Goal: Check status: Check status

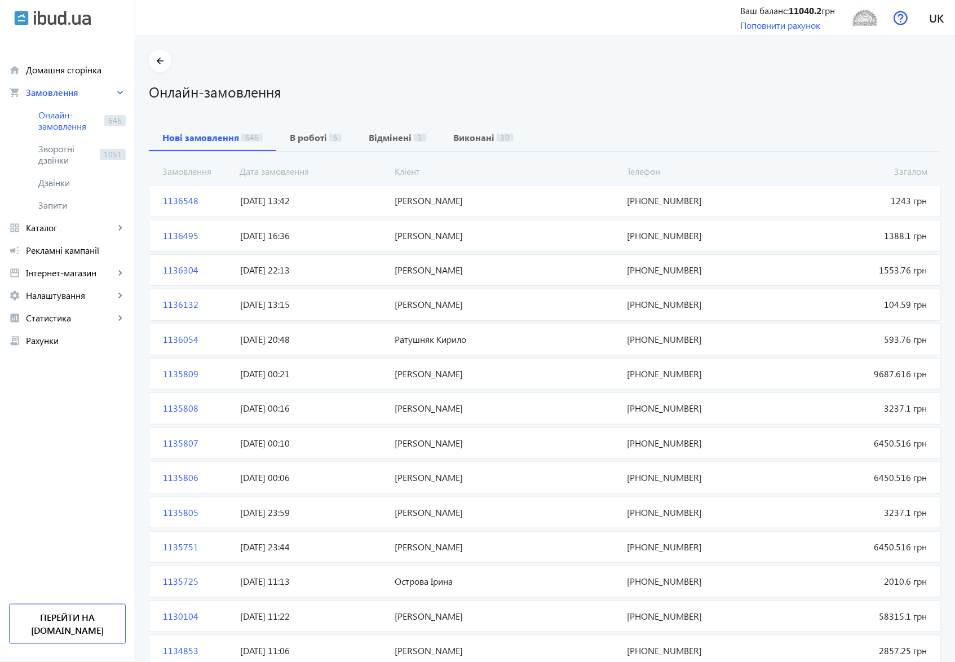
click at [179, 201] on span "1136548" at bounding box center [196, 201] width 77 height 12
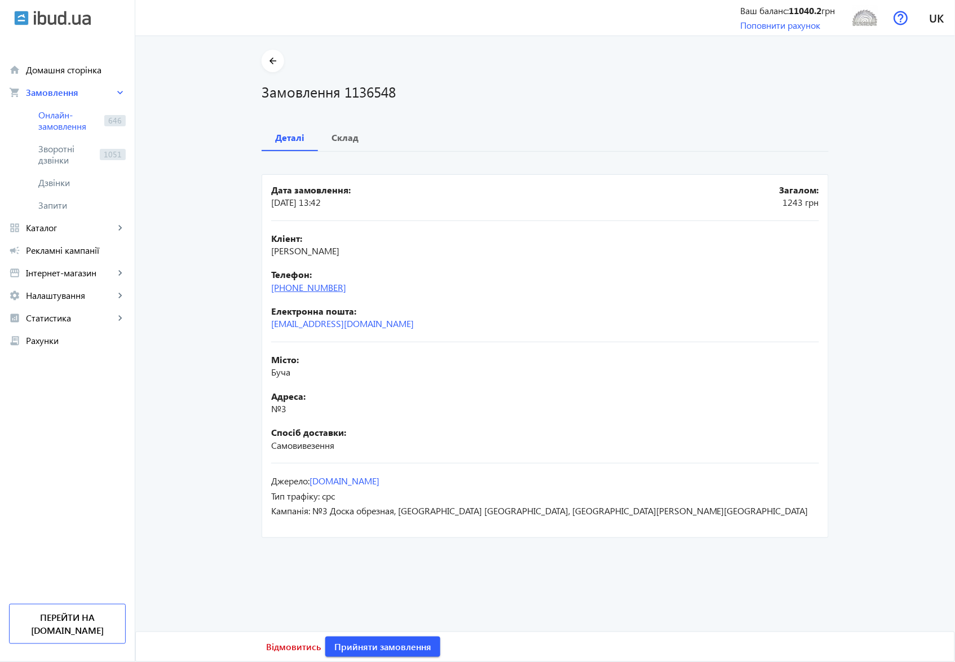
drag, startPoint x: 354, startPoint y: 289, endPoint x: 292, endPoint y: 291, distance: 62.6
click at [292, 291] on div "Телефон: [PHONE_NUMBER]" at bounding box center [545, 280] width 548 height 25
copy link "68)[PHONE_NUMBER]"
click at [347, 136] on b "Склад" at bounding box center [345, 137] width 27 height 9
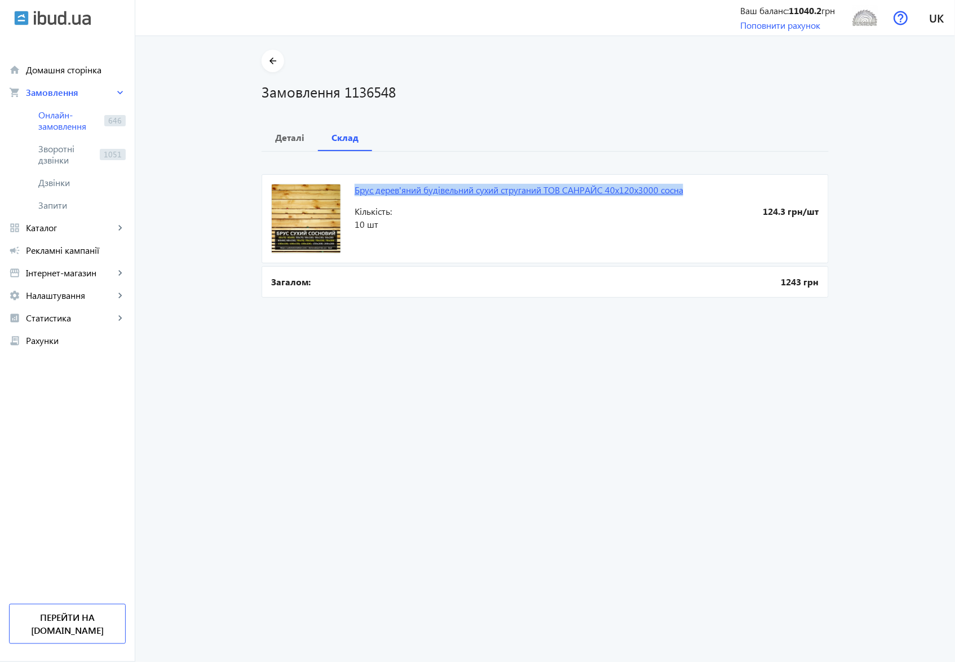
drag, startPoint x: 344, startPoint y: 189, endPoint x: 682, endPoint y: 191, distance: 338.3
click at [682, 191] on mat-card "Брус дерев'яний будівельний сухий струганий ТОВ САНΡАЙC 40х120х3000 сосна 124.3…" at bounding box center [545, 218] width 567 height 89
copy link "Брус дерев'яний будівельний сухий струганий ТОВ САНΡАЙC 40х120х3000 сосна"
drag, startPoint x: 352, startPoint y: 226, endPoint x: 362, endPoint y: 224, distance: 9.7
click at [362, 224] on span "10 шт" at bounding box center [471, 224] width 232 height 12
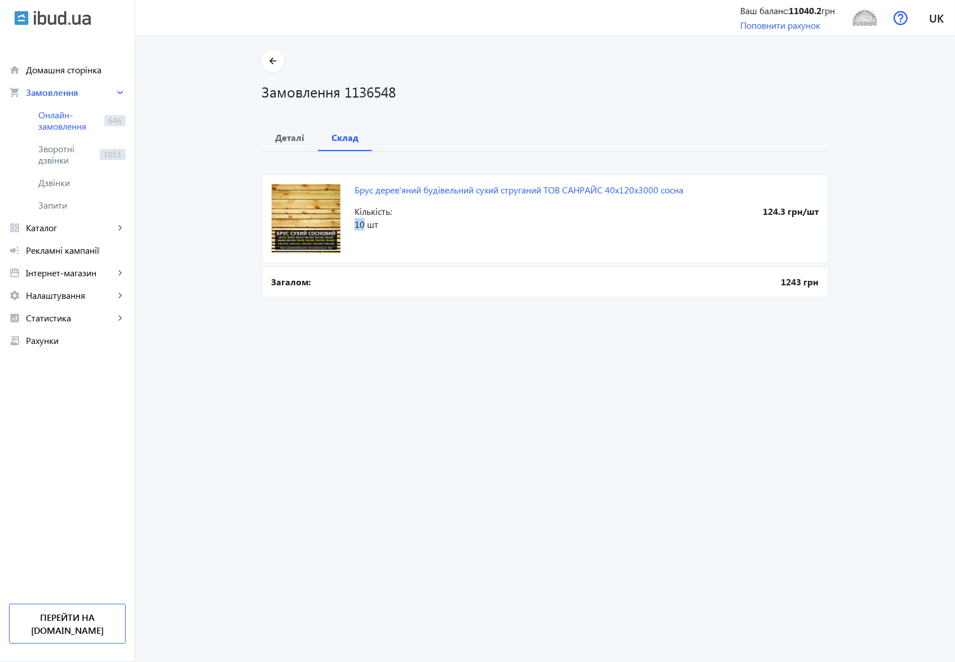
copy span "10"
drag, startPoint x: 346, startPoint y: 91, endPoint x: 398, endPoint y: 91, distance: 51.3
click at [398, 91] on h1 "Замовлення 1136548" at bounding box center [545, 92] width 567 height 20
